Goal: Information Seeking & Learning: Learn about a topic

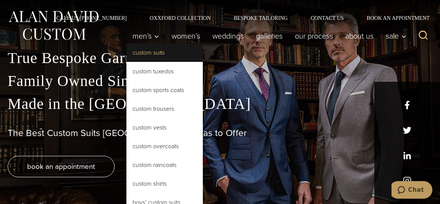
click at [149, 55] on link "Custom Suits" at bounding box center [165, 53] width 76 height 18
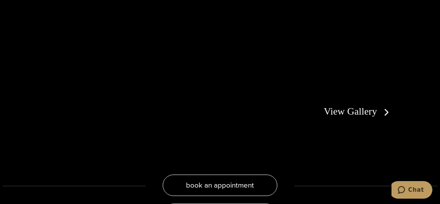
scroll to position [1321, 0]
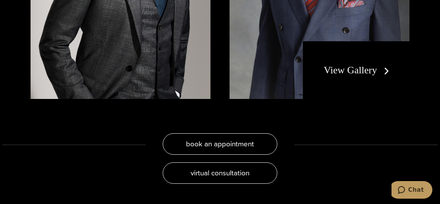
click at [356, 65] on link "View Gallery" at bounding box center [358, 70] width 68 height 11
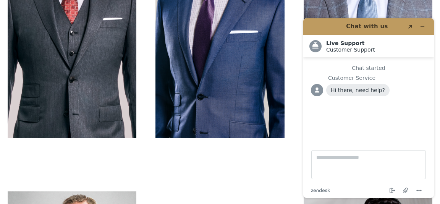
scroll to position [413, 0]
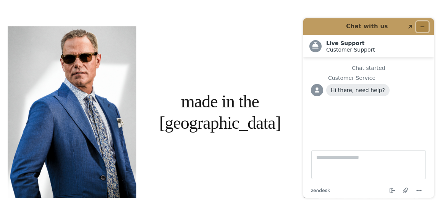
click at [424, 26] on icon "Minimize widget" at bounding box center [422, 26] width 5 height 5
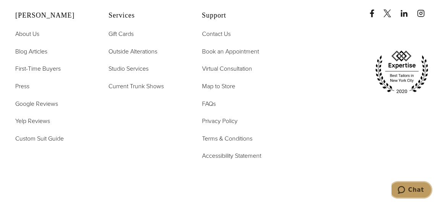
scroll to position [3262, 0]
